Goal: Manage account settings

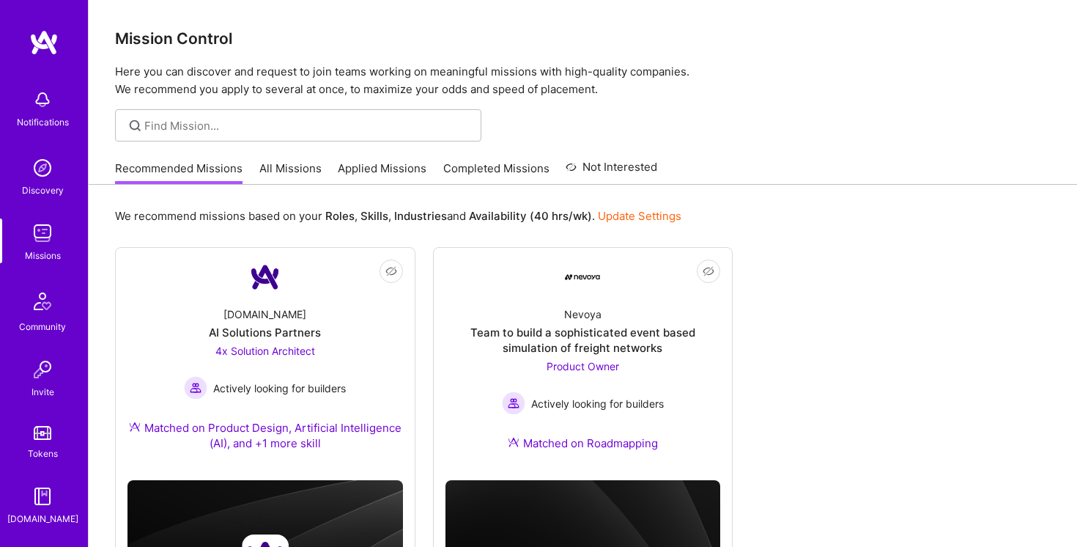
click at [31, 95] on img at bounding box center [42, 99] width 29 height 29
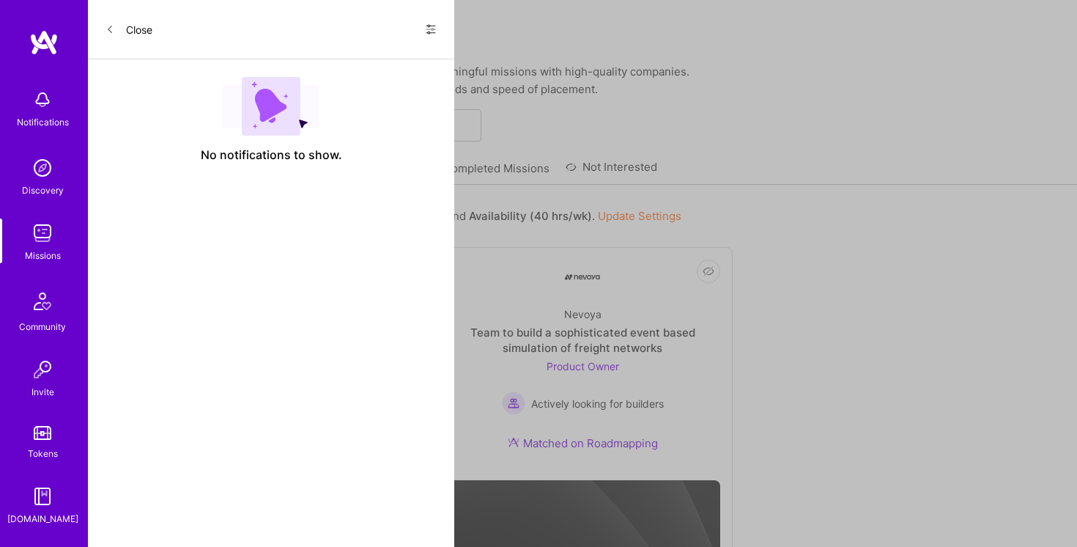
scroll to position [108, 0]
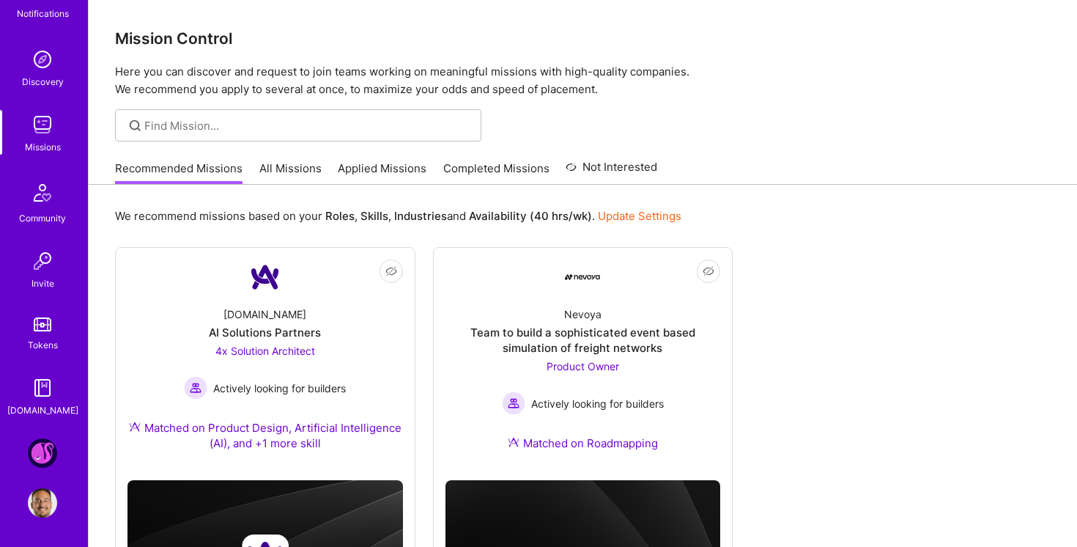
click at [38, 498] on img at bounding box center [42, 502] width 29 height 29
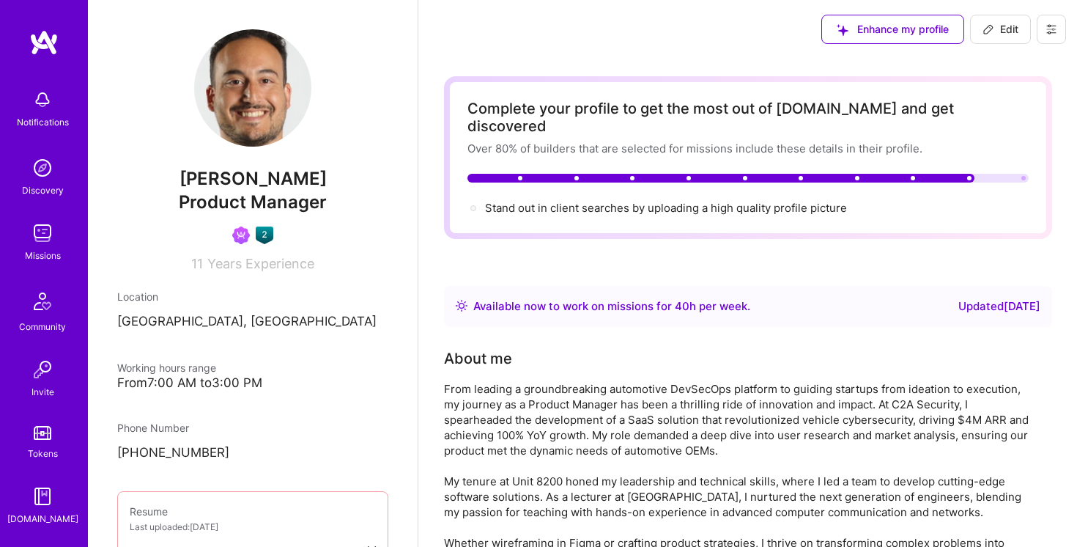
scroll to position [108, 0]
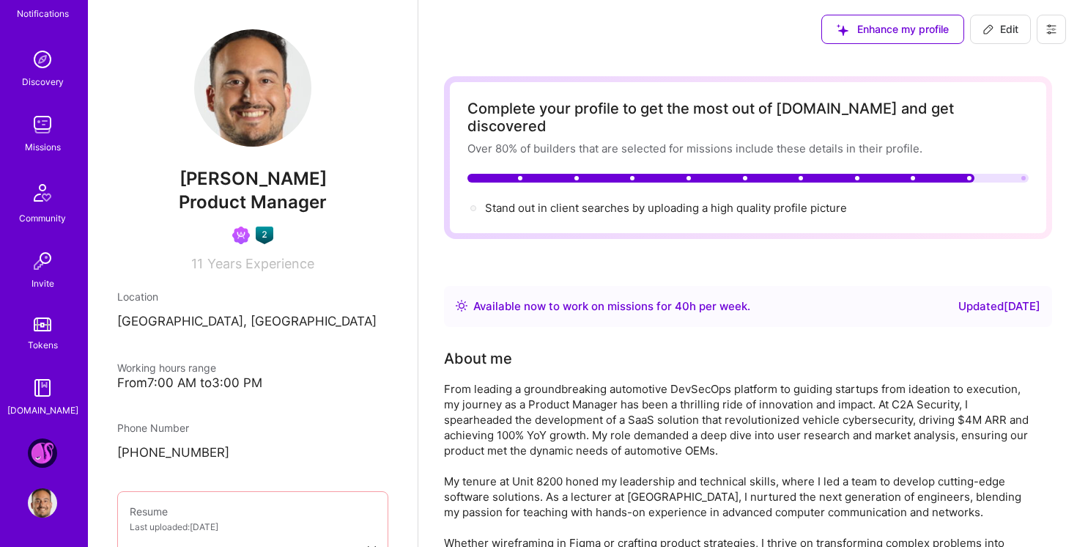
click at [44, 459] on img at bounding box center [42, 452] width 29 height 29
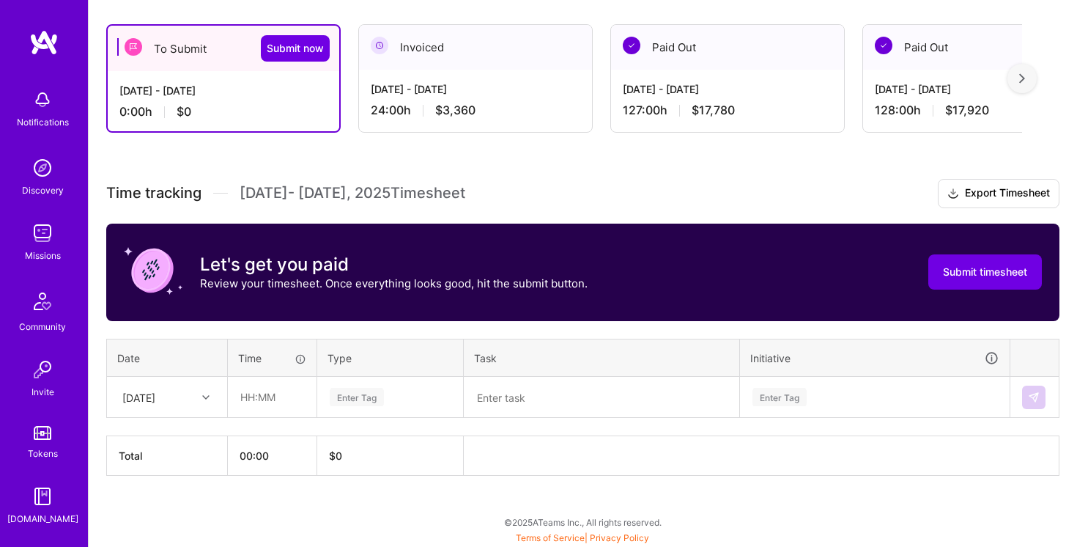
scroll to position [5, 0]
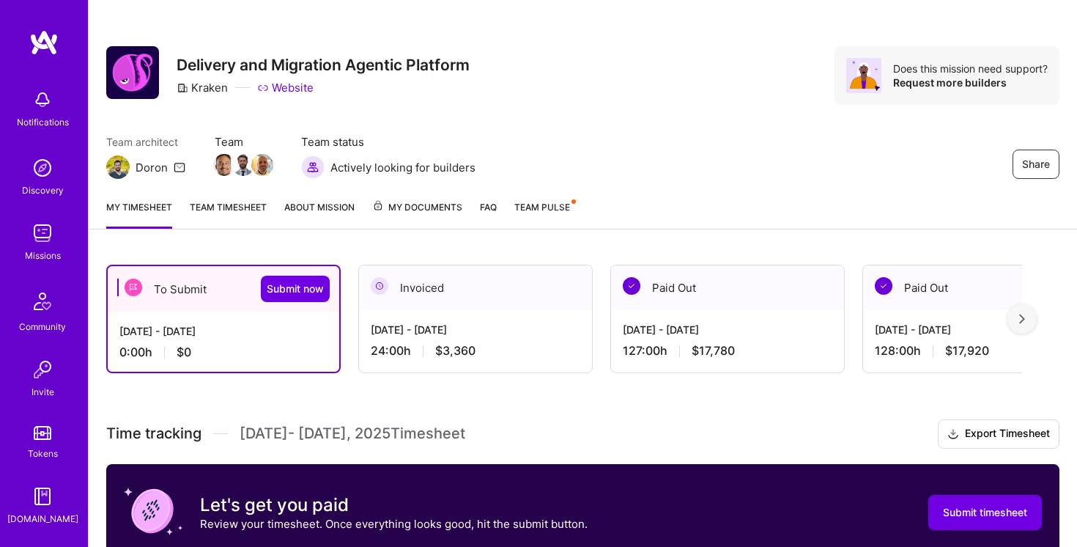
click at [39, 108] on img at bounding box center [42, 99] width 29 height 29
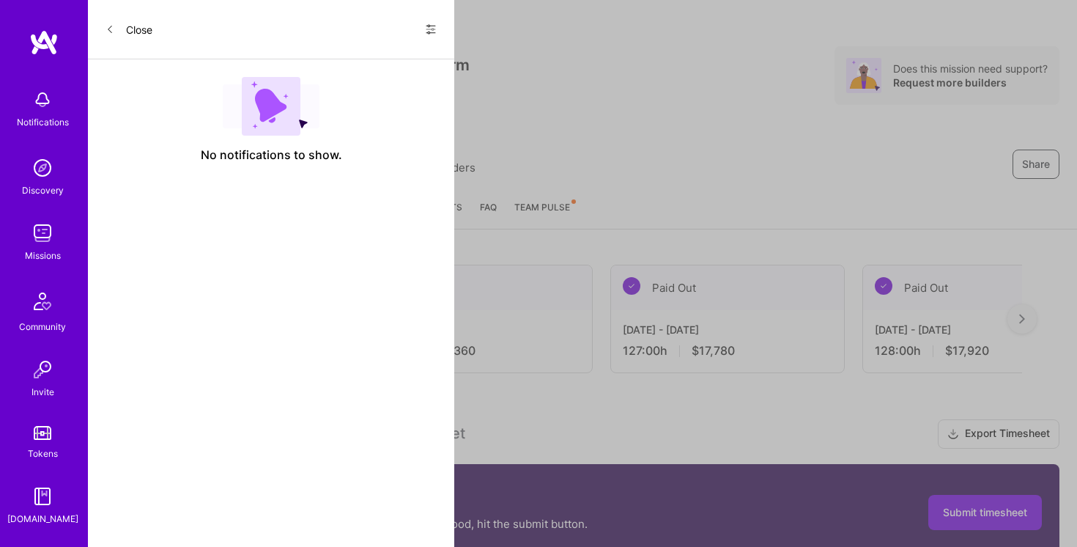
scroll to position [108, 0]
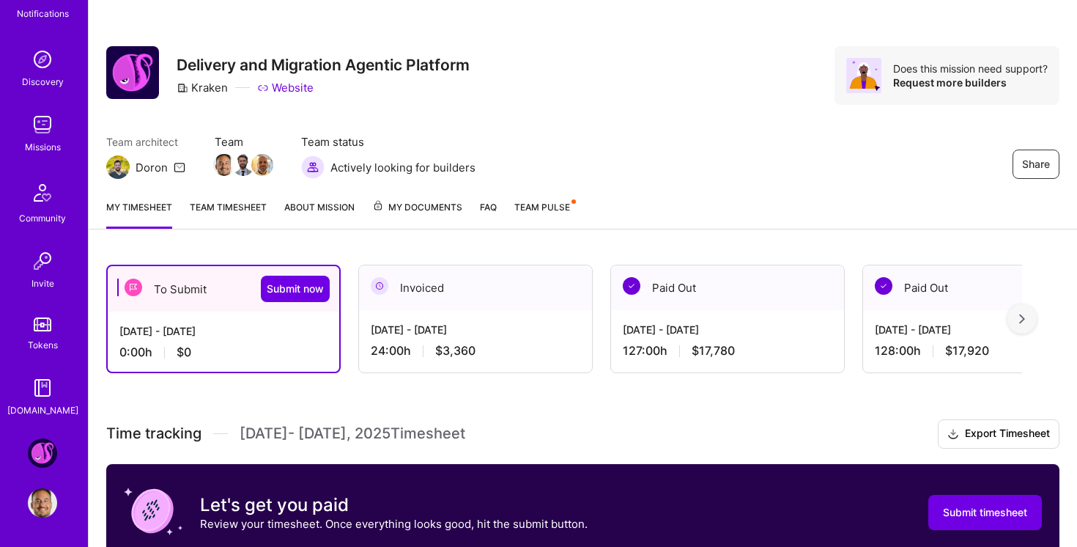
click at [37, 134] on img at bounding box center [42, 124] width 29 height 29
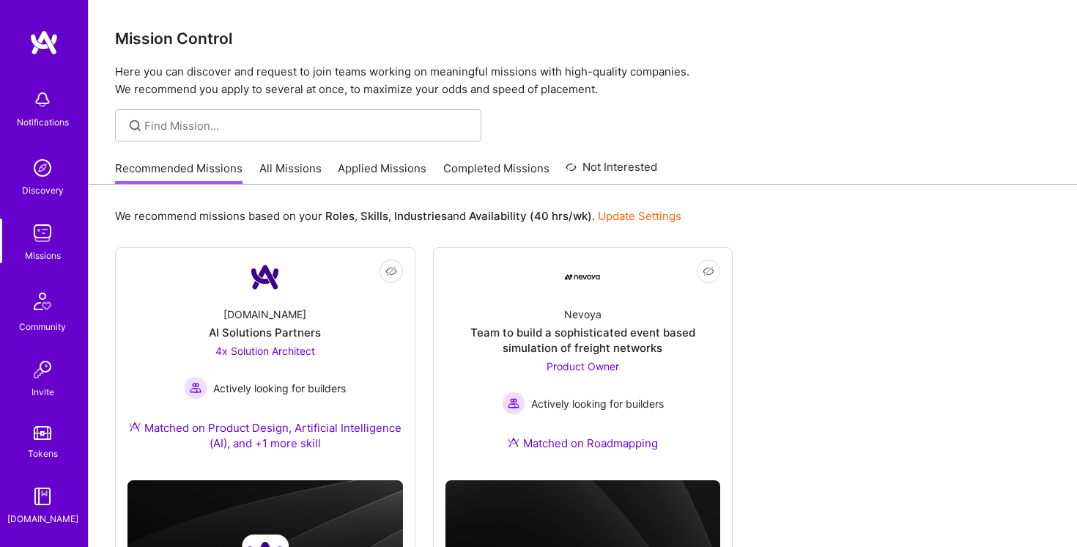
scroll to position [92, 0]
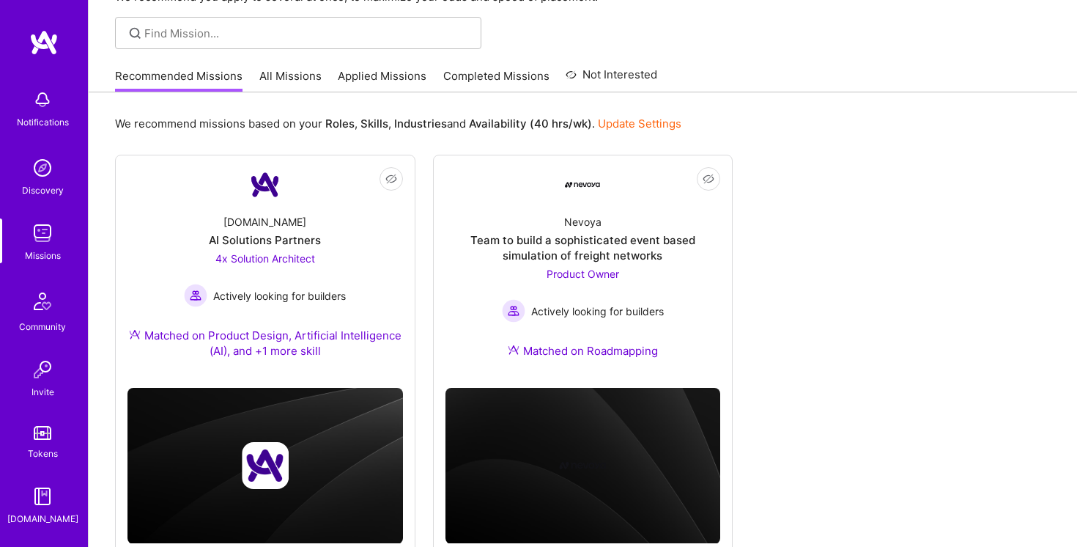
click at [645, 120] on link "Update Settings" at bounding box center [640, 123] width 84 height 14
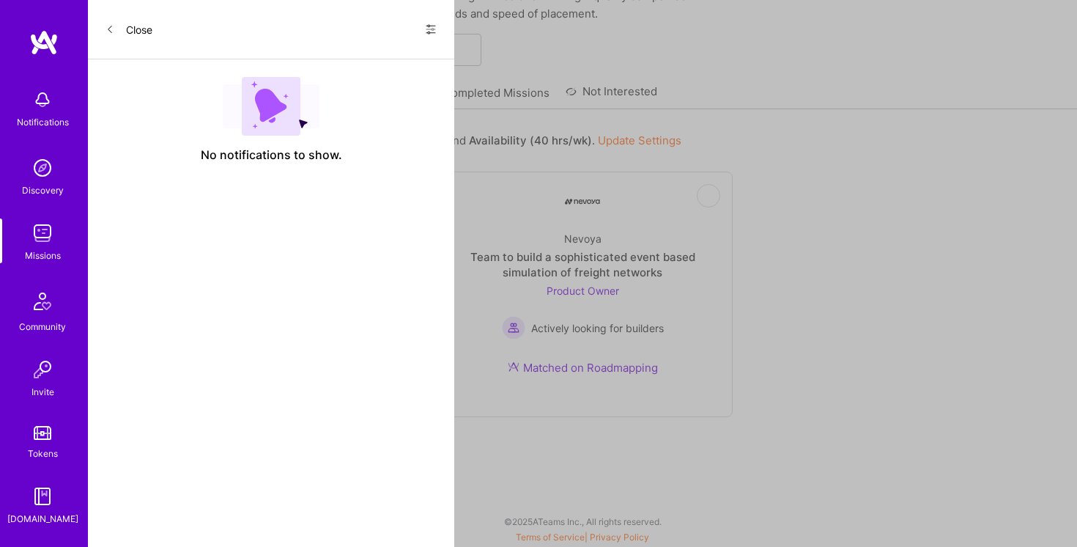
select select "IL"
select select "Right Now"
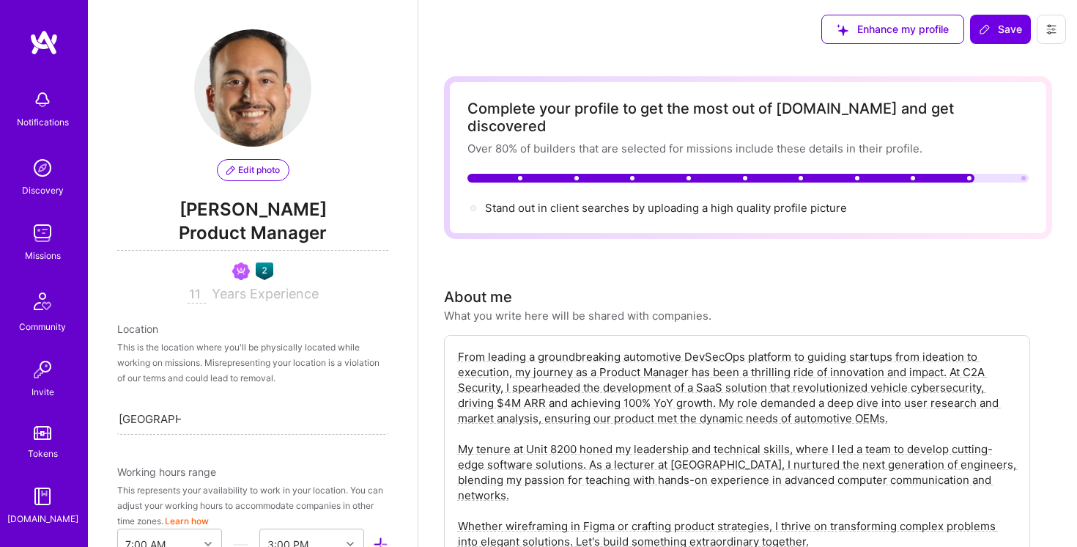
scroll to position [827, 0]
